Goal: Find specific page/section

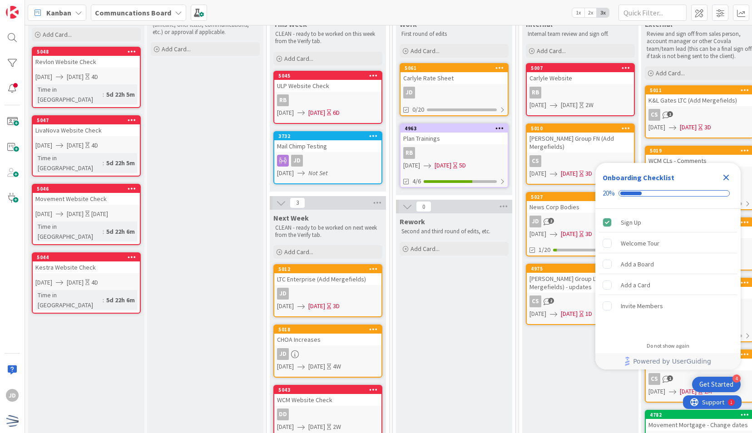
scroll to position [62, 0]
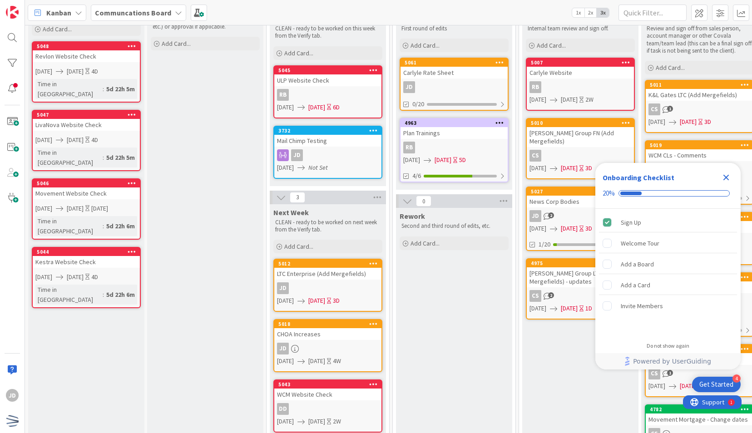
click at [727, 178] on icon "Close Checklist" at bounding box center [727, 178] width 6 height 6
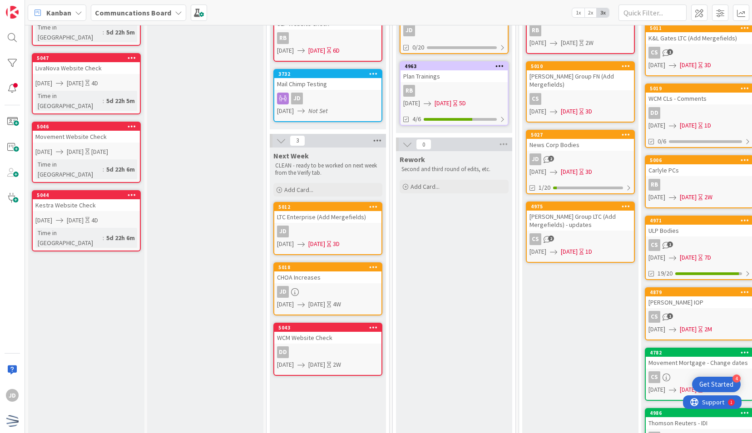
scroll to position [159, 0]
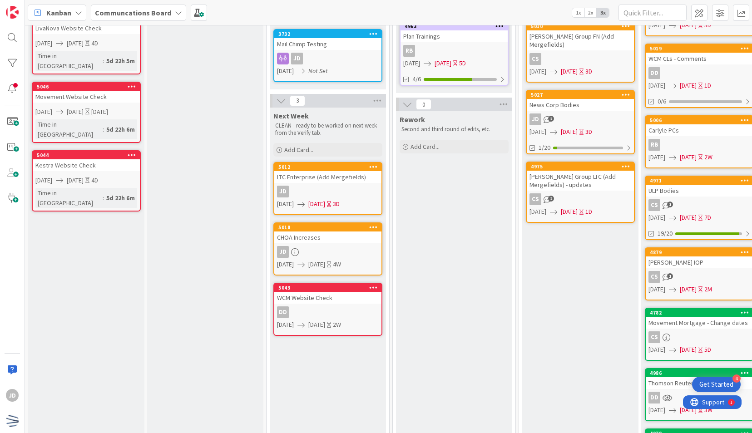
click at [322, 254] on div "JD" at bounding box center [327, 252] width 107 height 12
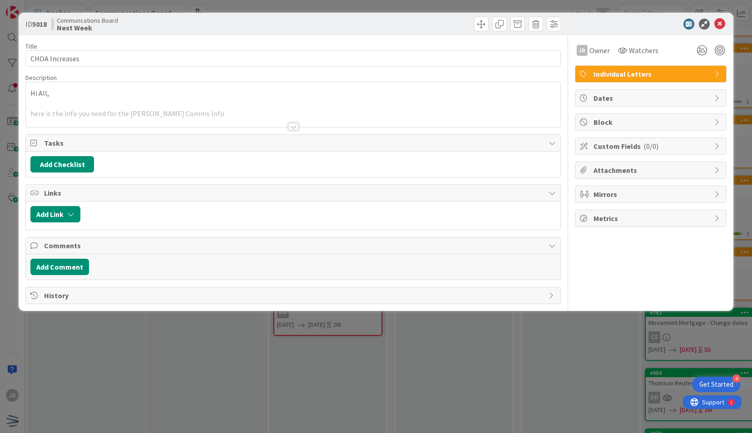
click at [290, 125] on div at bounding box center [293, 126] width 10 height 7
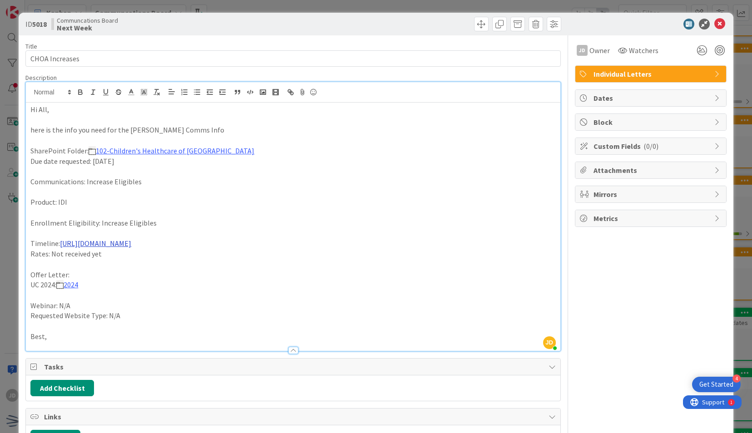
click at [131, 244] on link "https://nfp.sharepoint.com/sites/NFP-Covala/Shared%20Documents/X%20Drive/102-Ch…" at bounding box center [95, 243] width 71 height 9
click at [215, 270] on link "https://nfp.sharepoint.com/sites/NFP-Covala/Shared%20Documents/X%20Drive/102-Ch…" at bounding box center [224, 272] width 62 height 12
